Goal: Navigation & Orientation: Go to known website

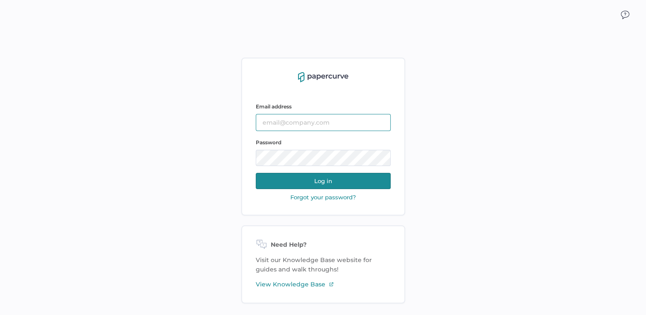
type input "julie.brideau@opusregulatory.com"
click at [323, 179] on button "Log in" at bounding box center [323, 181] width 135 height 16
